Goal: Task Accomplishment & Management: Manage account settings

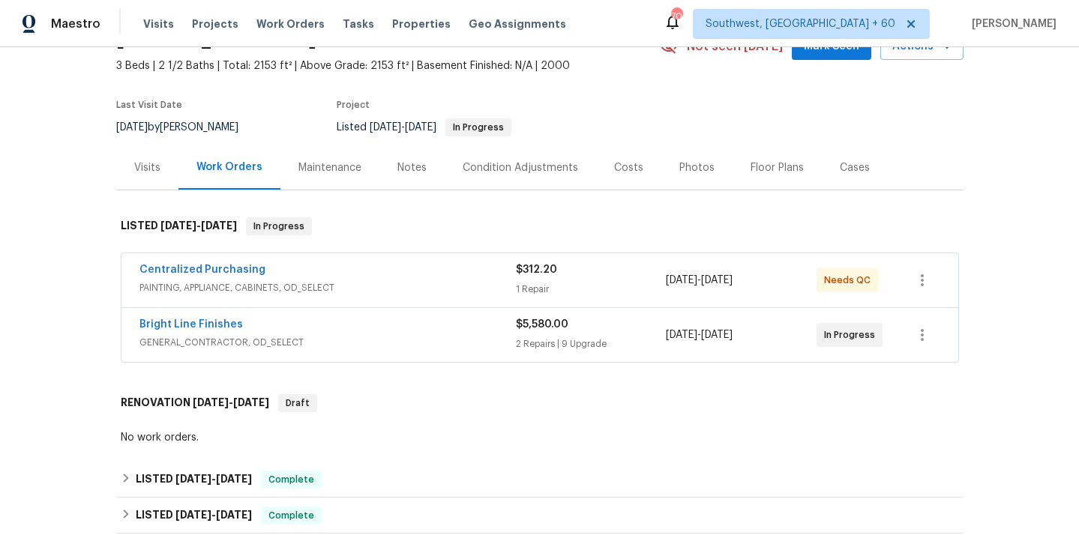
scroll to position [85, 0]
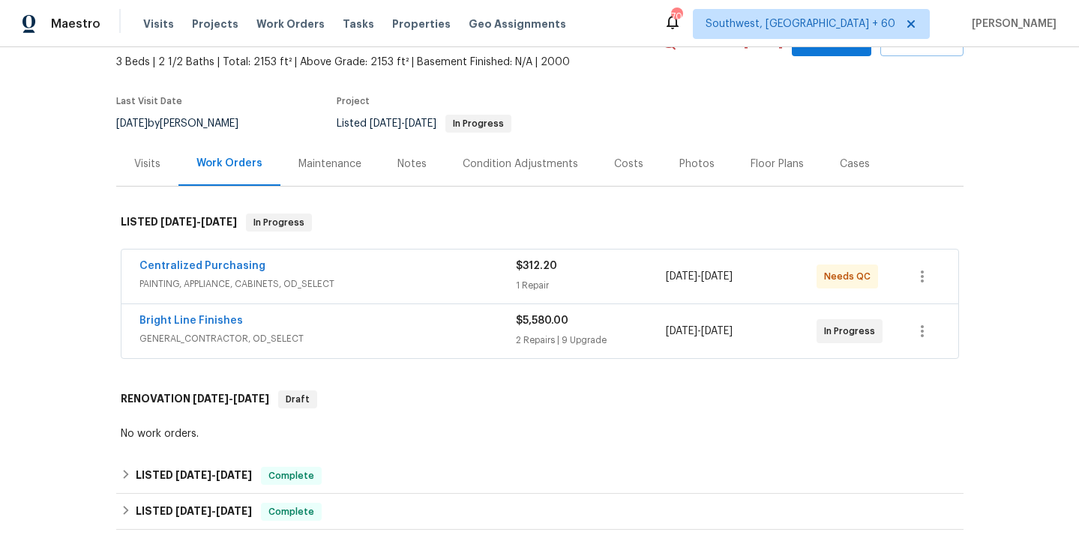
click at [163, 282] on span "PAINTING, APPLIANCE, CABINETS, OD_SELECT" at bounding box center [327, 284] width 376 height 15
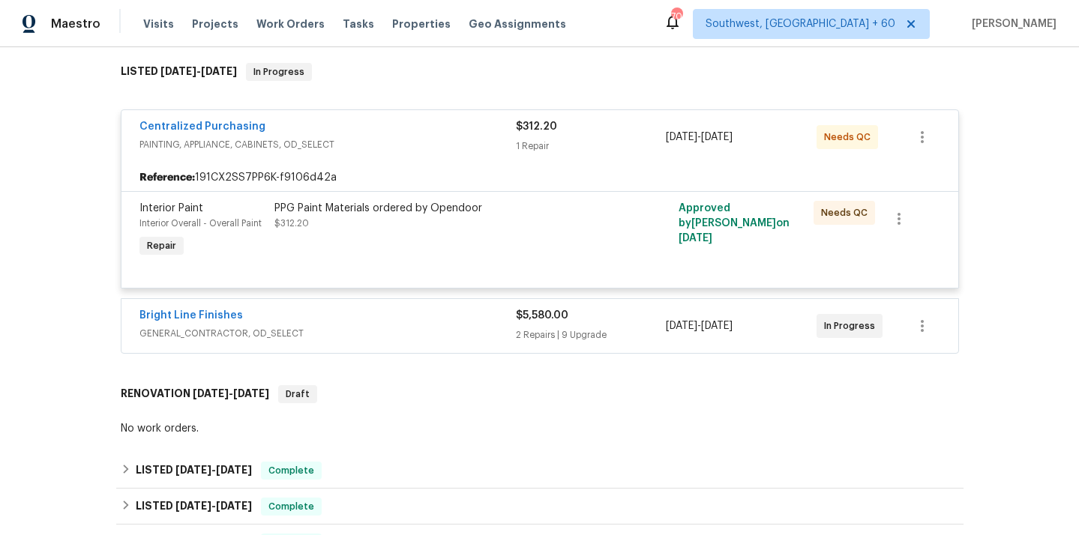
scroll to position [240, 0]
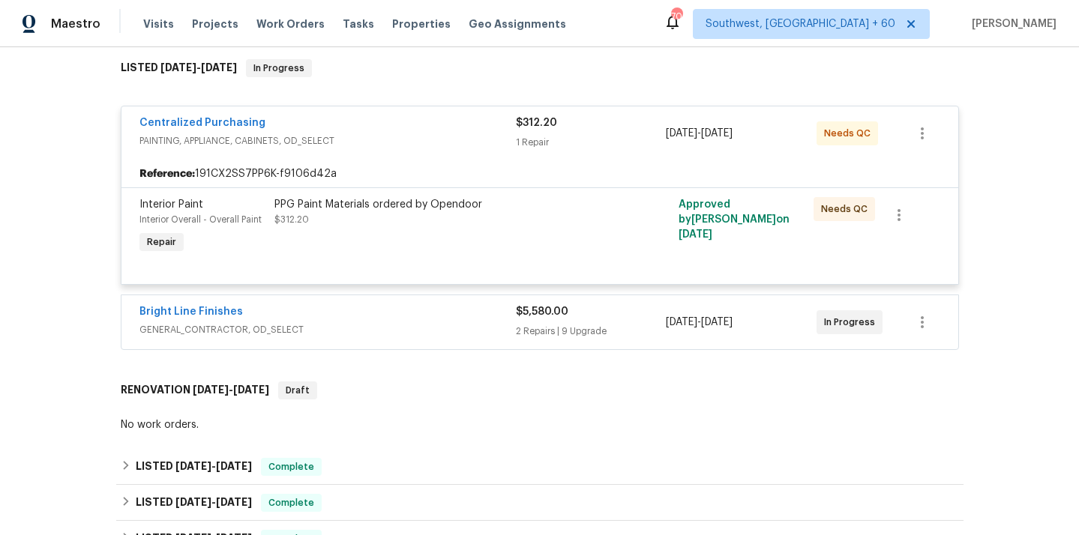
click at [196, 330] on span "GENERAL_CONTRACTOR, OD_SELECT" at bounding box center [327, 329] width 376 height 15
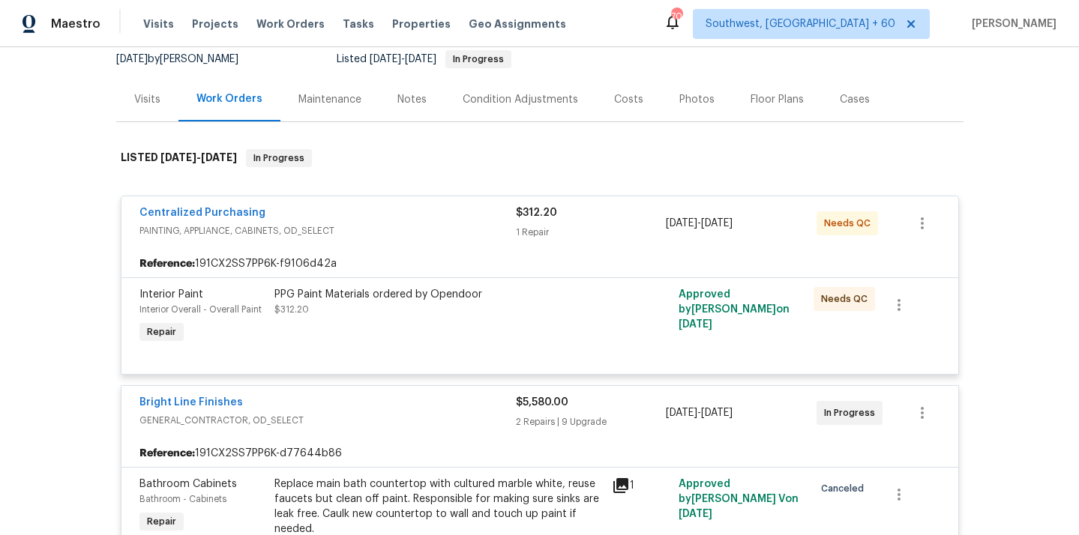
scroll to position [0, 0]
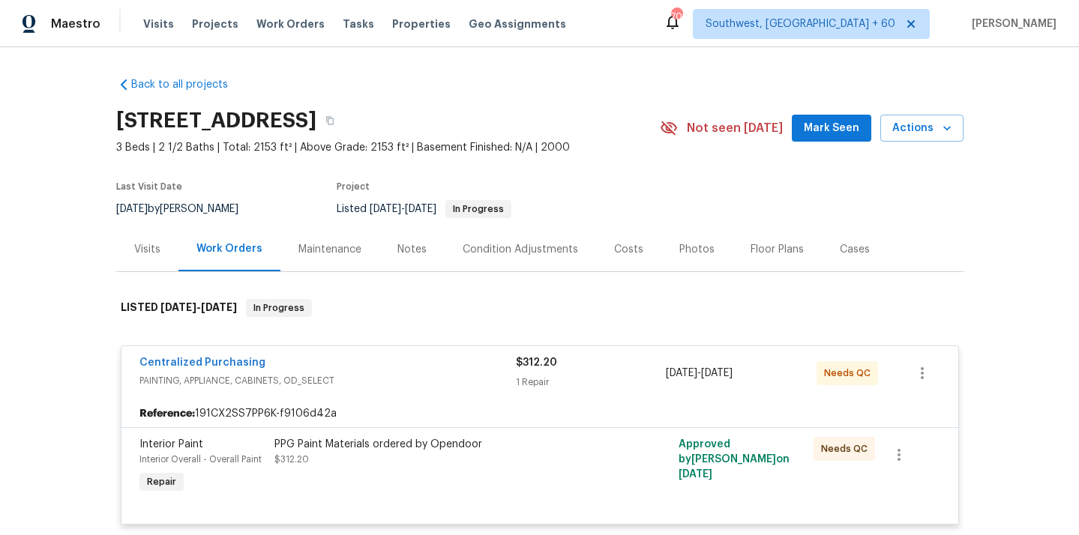
click at [154, 248] on div "Visits" at bounding box center [147, 249] width 26 height 15
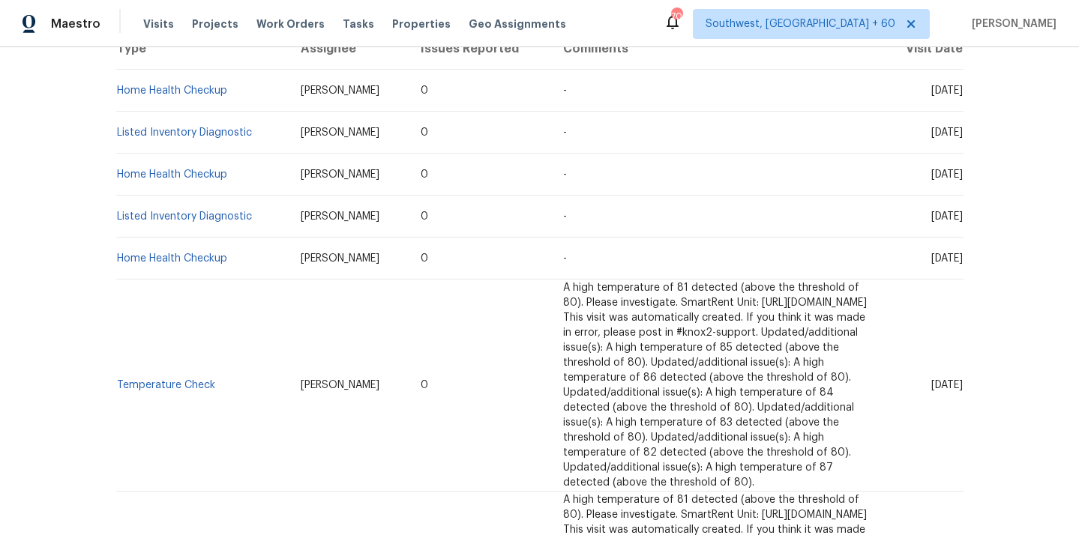
scroll to position [65, 0]
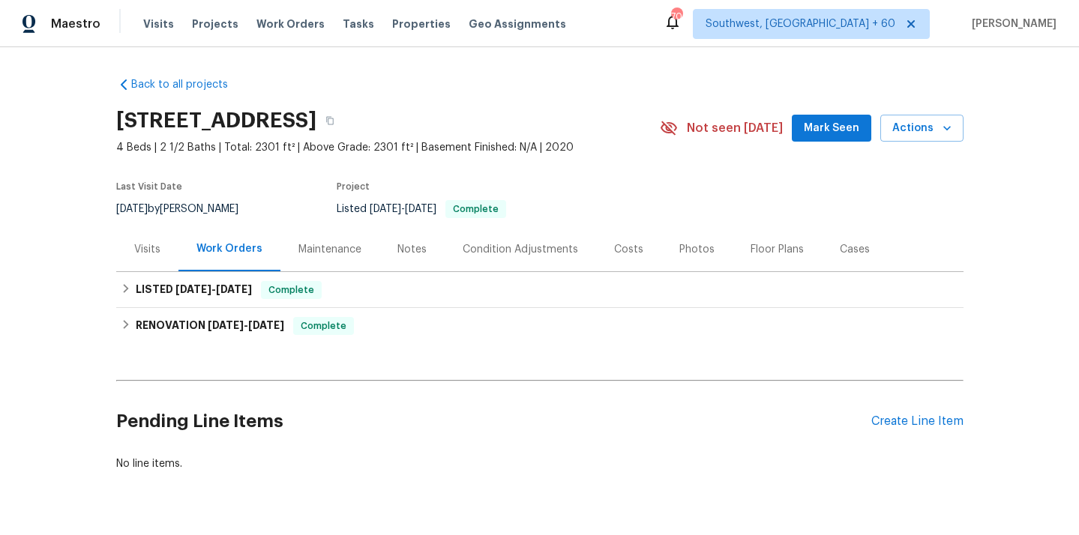
scroll to position [38, 0]
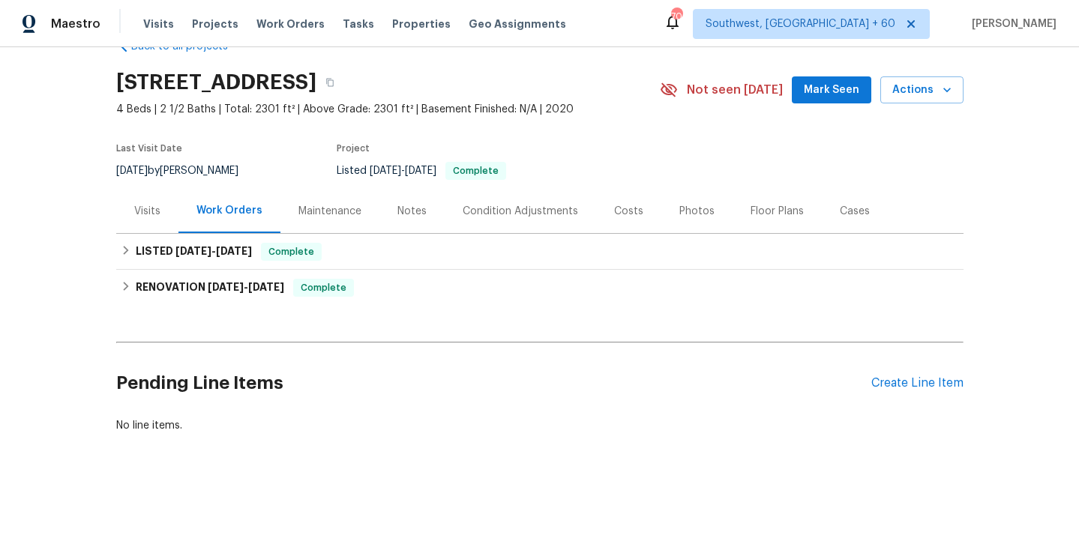
click at [138, 210] on div "Visits" at bounding box center [147, 211] width 26 height 15
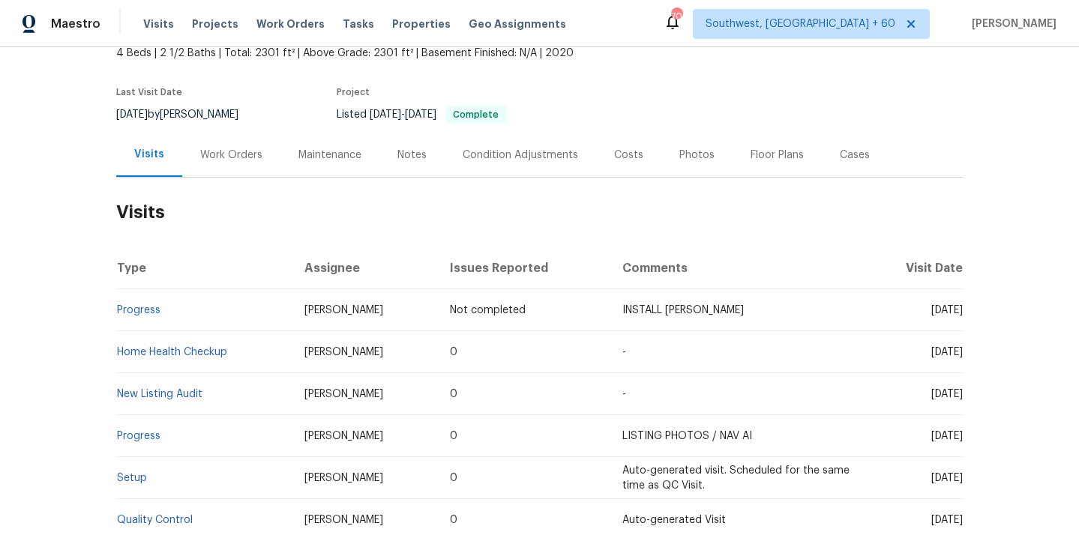
scroll to position [94, 0]
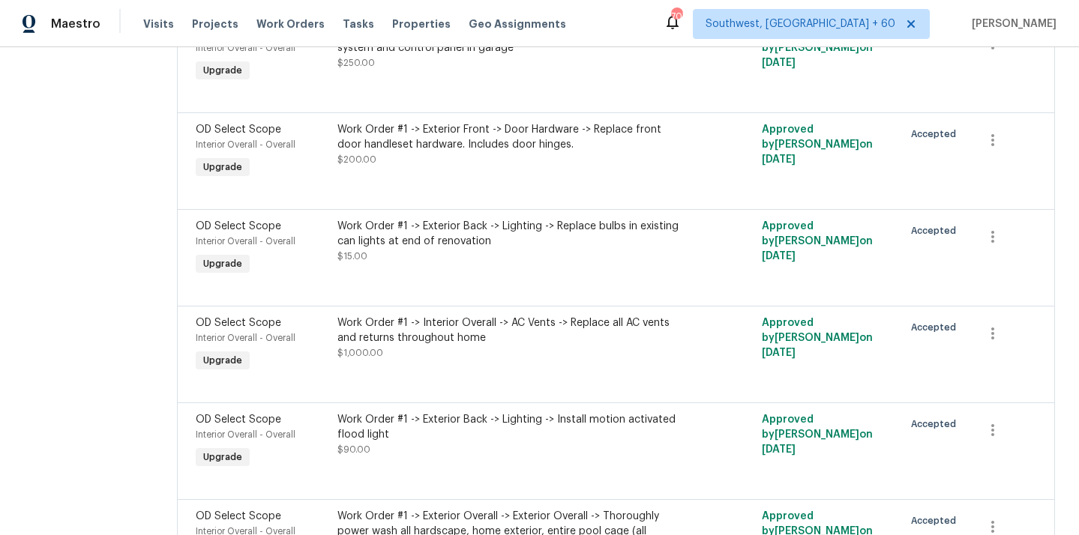
scroll to position [2770, 0]
